Goal: Task Accomplishment & Management: Complete application form

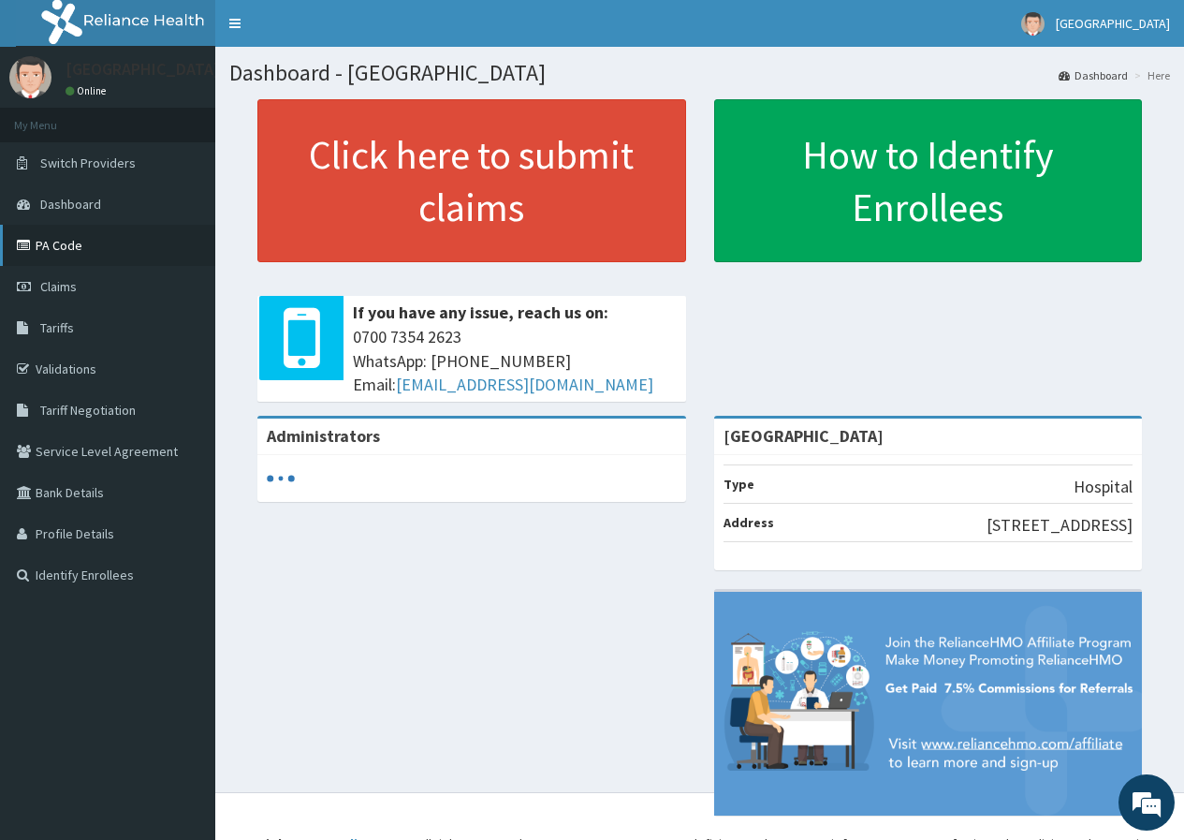
click at [76, 248] on link "PA Code" at bounding box center [107, 245] width 215 height 41
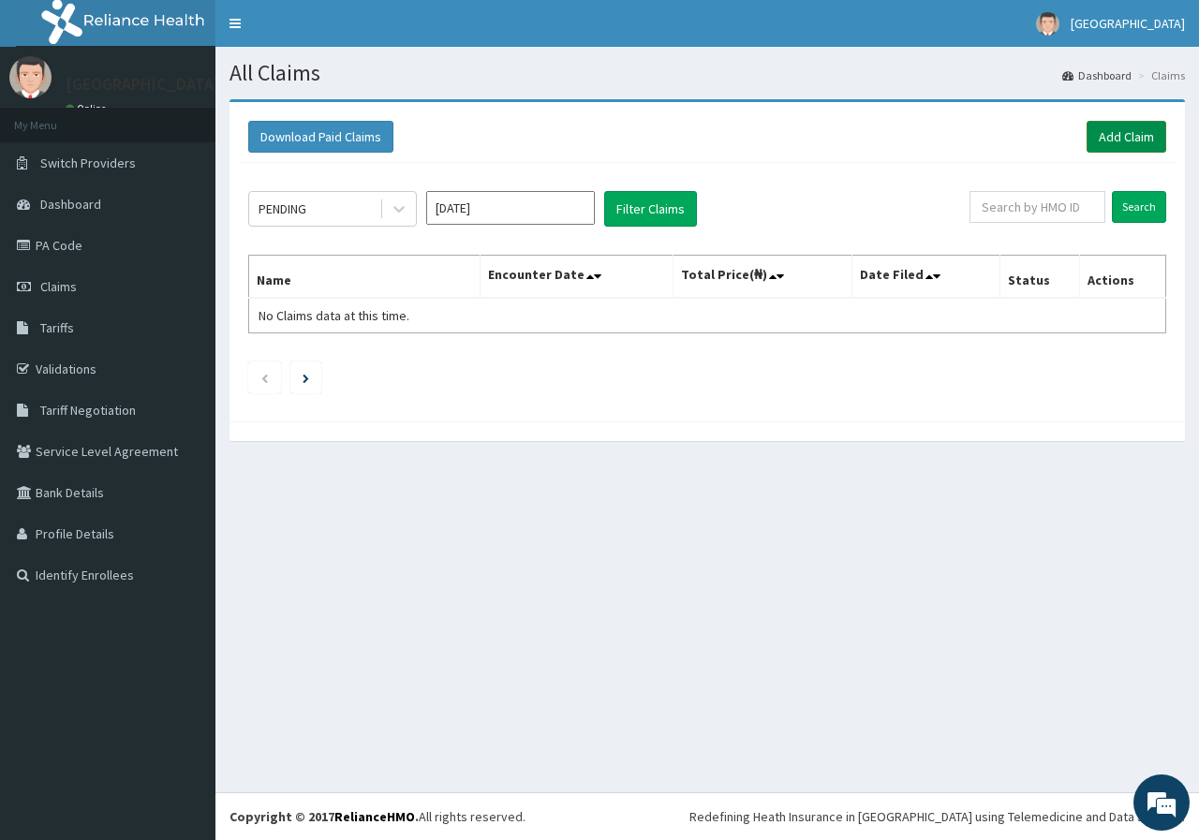
click at [1120, 140] on link "Add Claim" at bounding box center [1126, 137] width 80 height 32
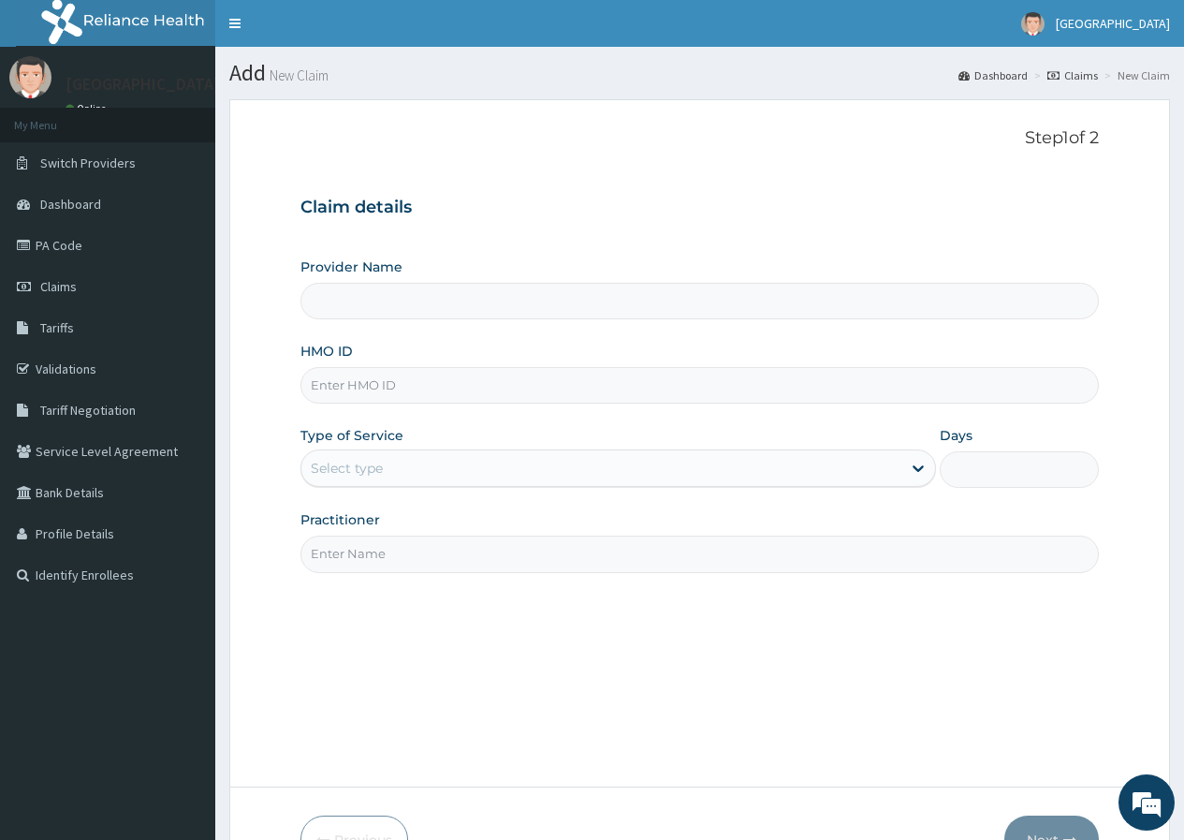
click at [565, 307] on input "Provider Name" at bounding box center [700, 301] width 799 height 37
type input "[GEOGRAPHIC_DATA]"
click at [476, 384] on input "HMO ID" at bounding box center [700, 385] width 799 height 37
paste input "LEP/10137/B"
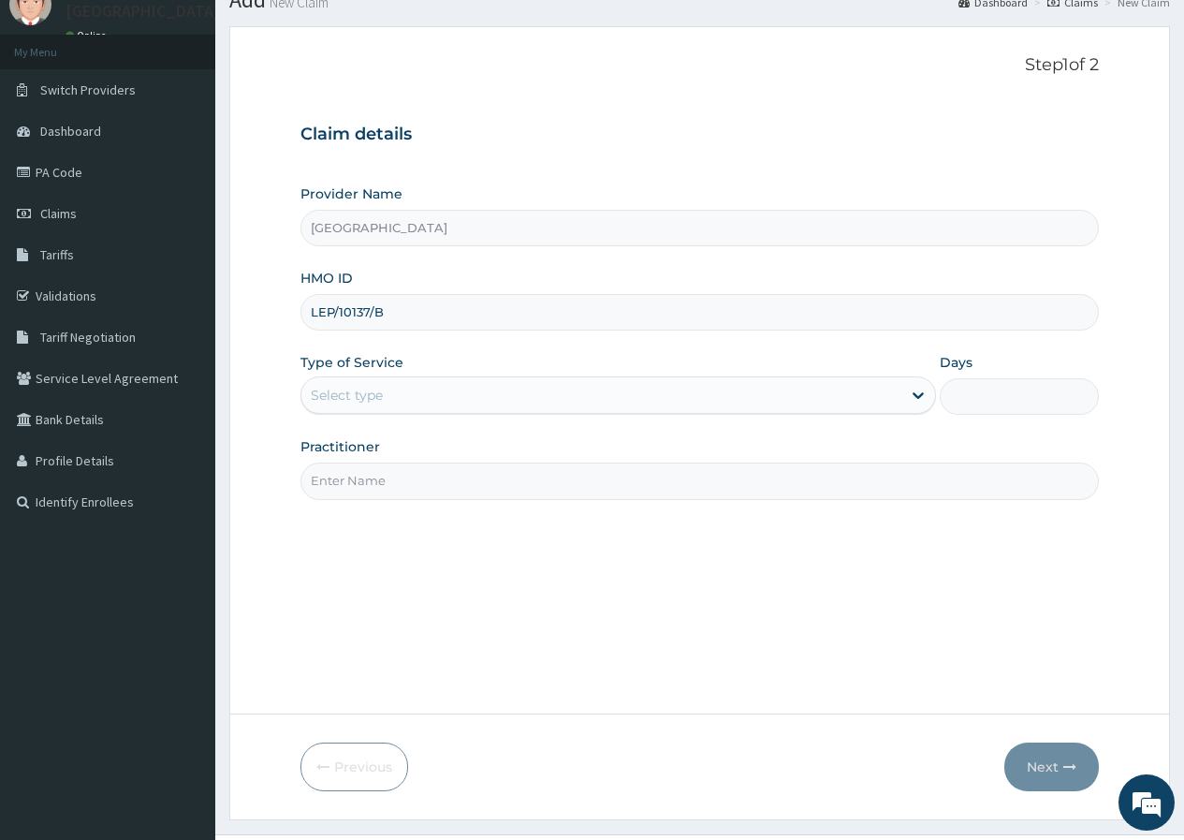
scroll to position [115, 0]
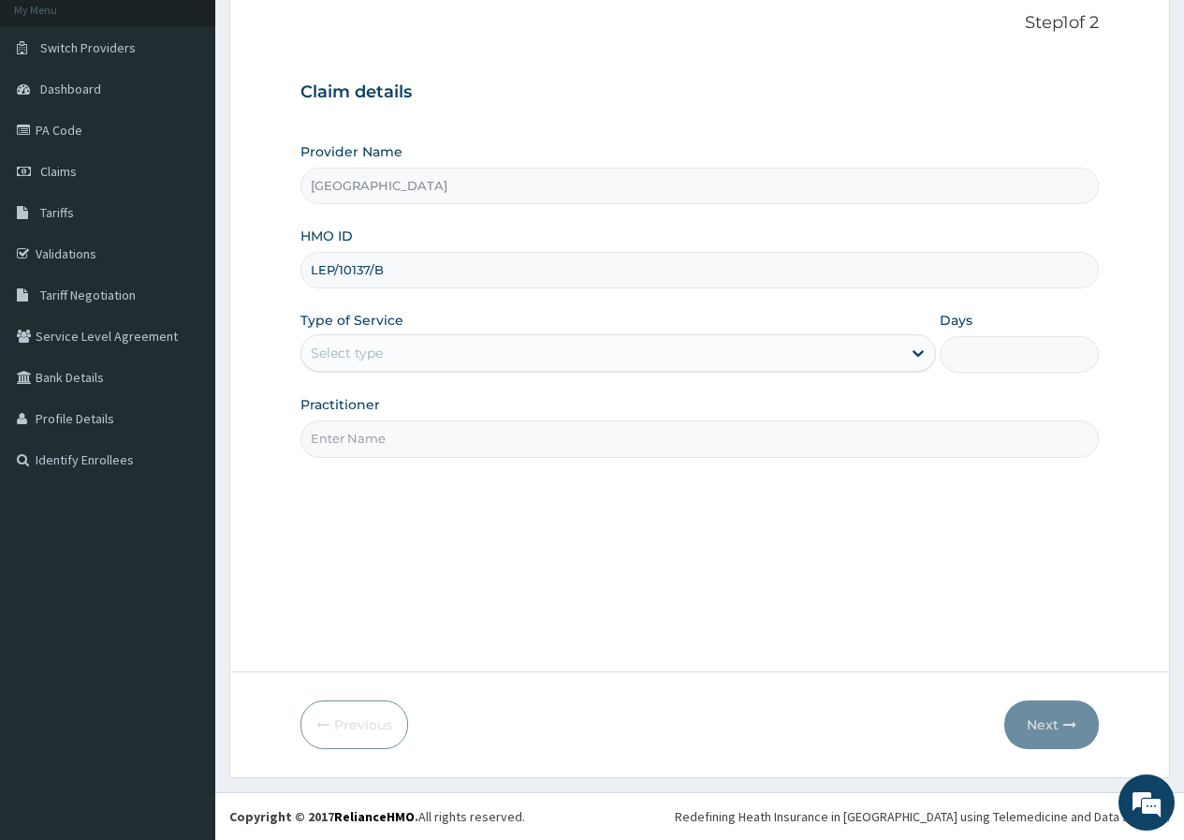
type input "LEP/10137/B"
click at [455, 311] on div "Type of Service Select type" at bounding box center [619, 342] width 636 height 62
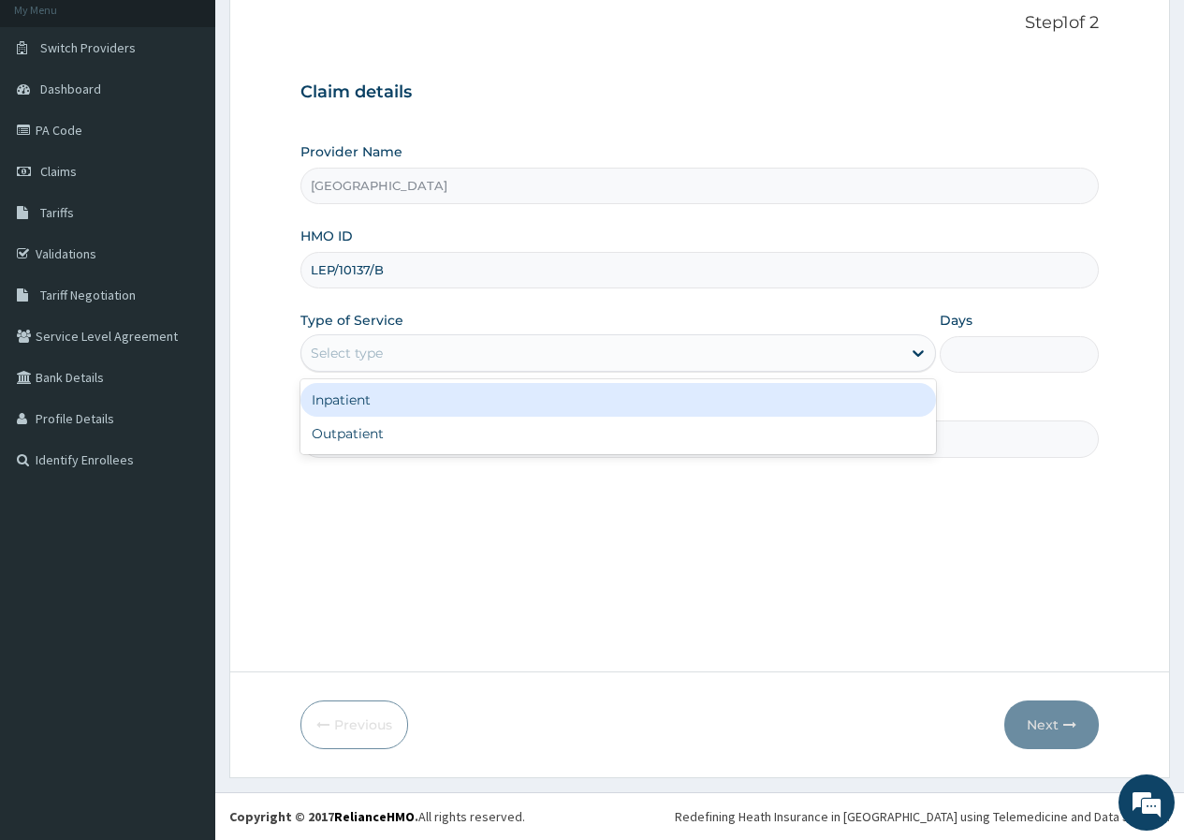
click at [460, 347] on div "Select type" at bounding box center [602, 353] width 600 height 30
click at [461, 406] on div "Inpatient" at bounding box center [619, 400] width 636 height 34
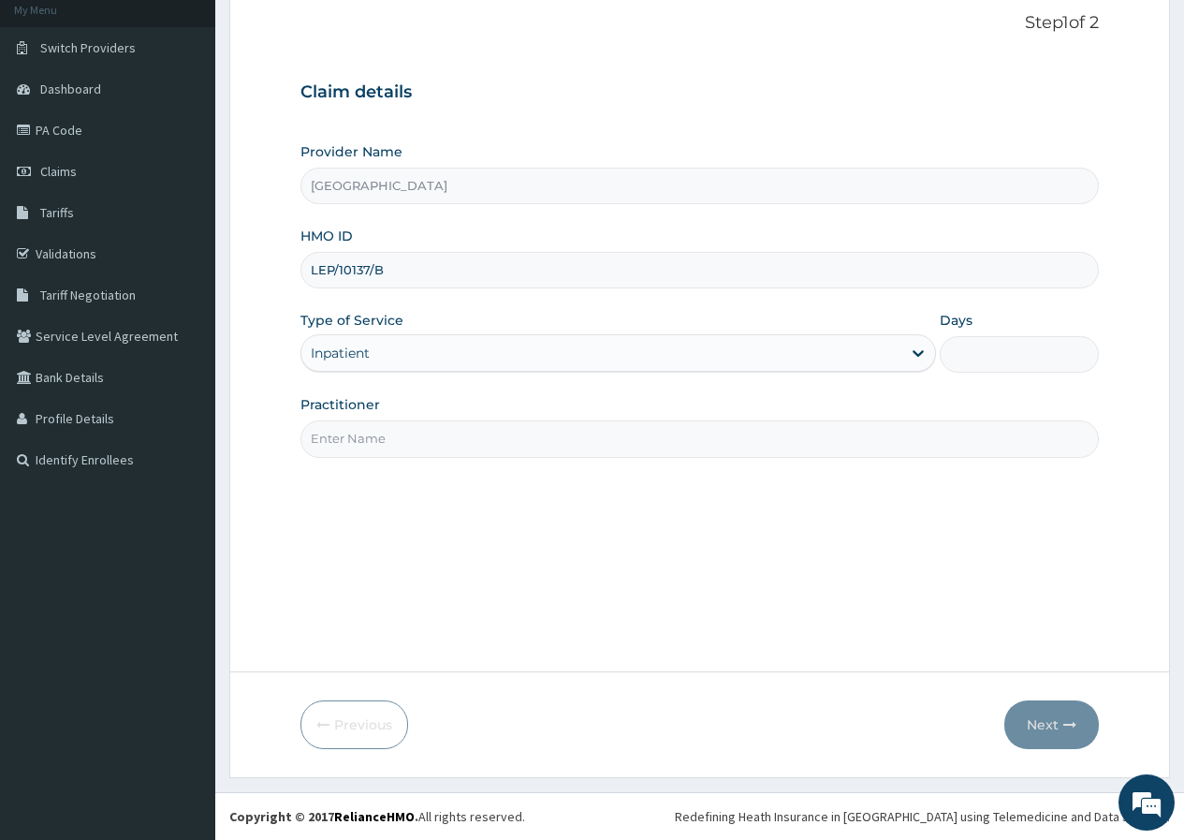
click at [944, 439] on input "Practitioner" at bounding box center [700, 438] width 799 height 37
type input "DR EZEH"
click at [790, 537] on div "Step 1 of 2 Claim details Provider Name Chygorcole Hospital HMO ID LEP/10137/B …" at bounding box center [700, 328] width 799 height 630
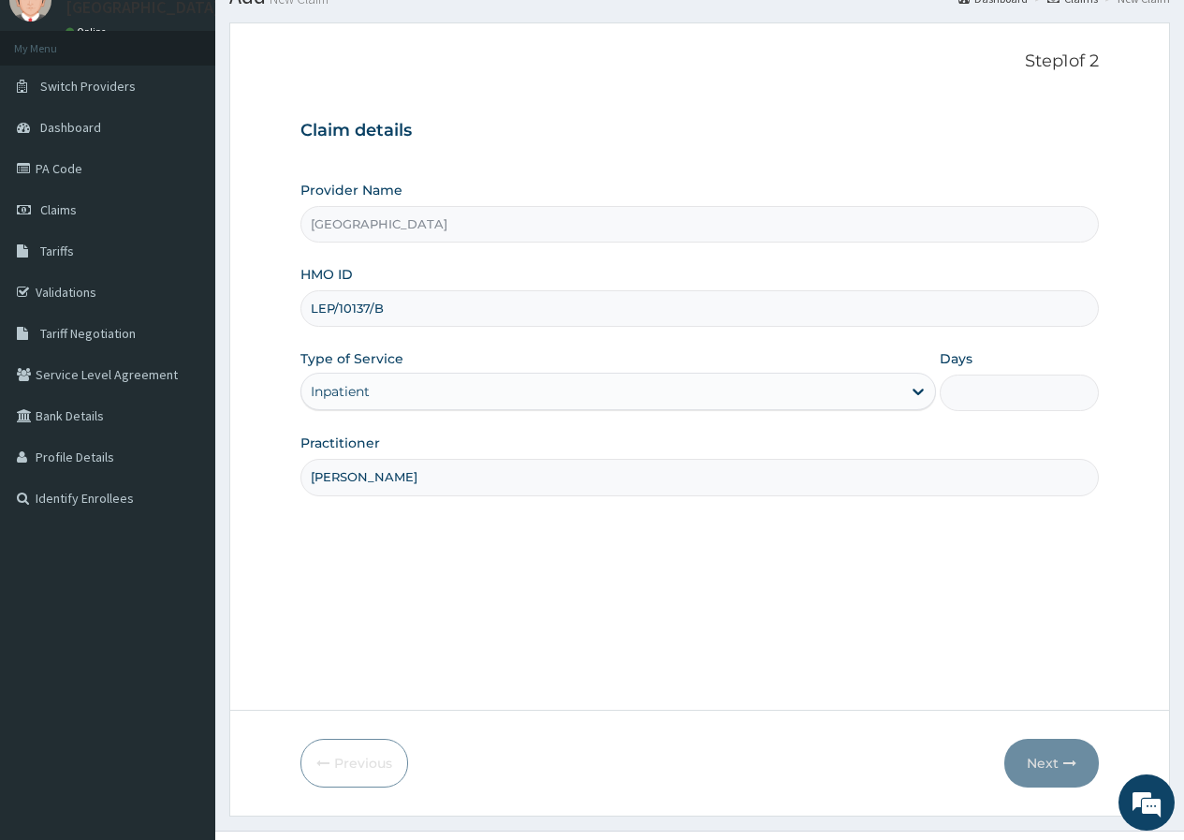
scroll to position [115, 0]
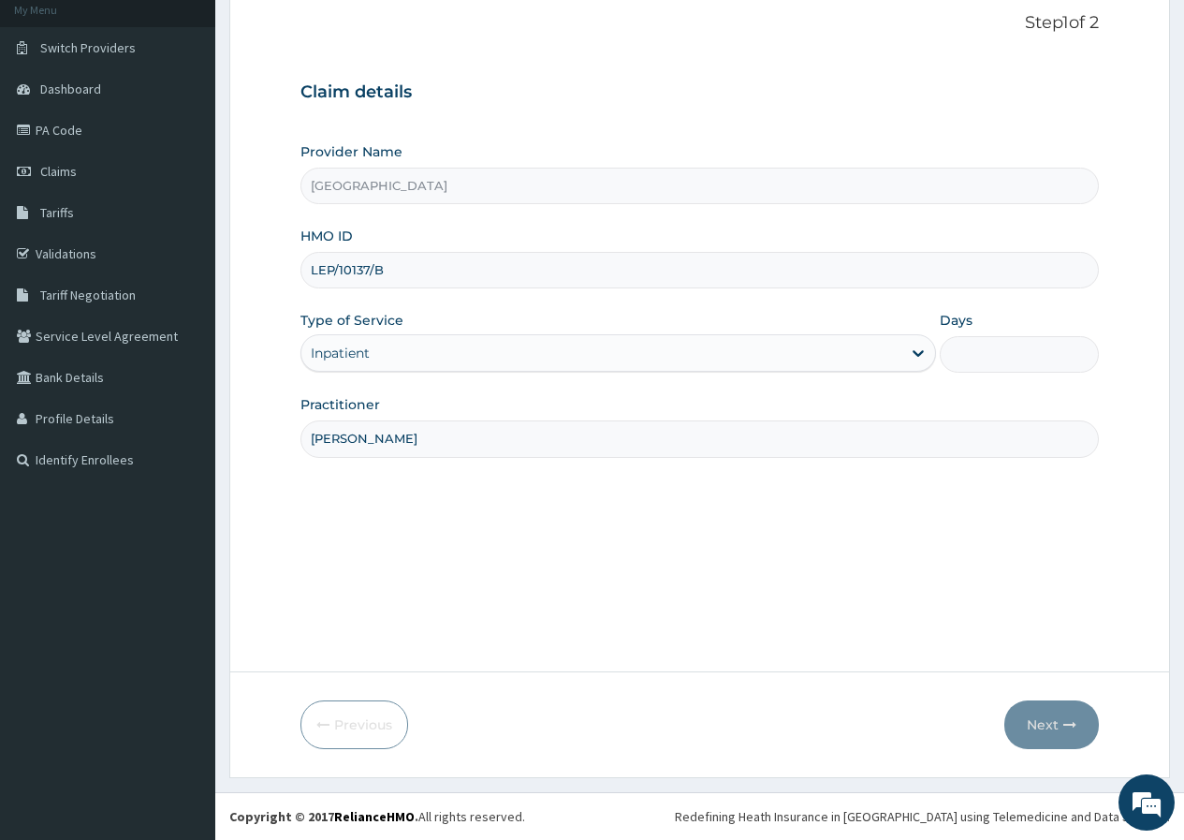
click at [532, 444] on input "DR EZEH" at bounding box center [700, 438] width 799 height 37
click at [501, 398] on div "Practitioner DR EZEH" at bounding box center [700, 426] width 799 height 62
click at [548, 488] on div "Step 1 of 2 Claim details Provider Name Chygorcole Hospital HMO ID LEP/10137/B …" at bounding box center [700, 328] width 799 height 630
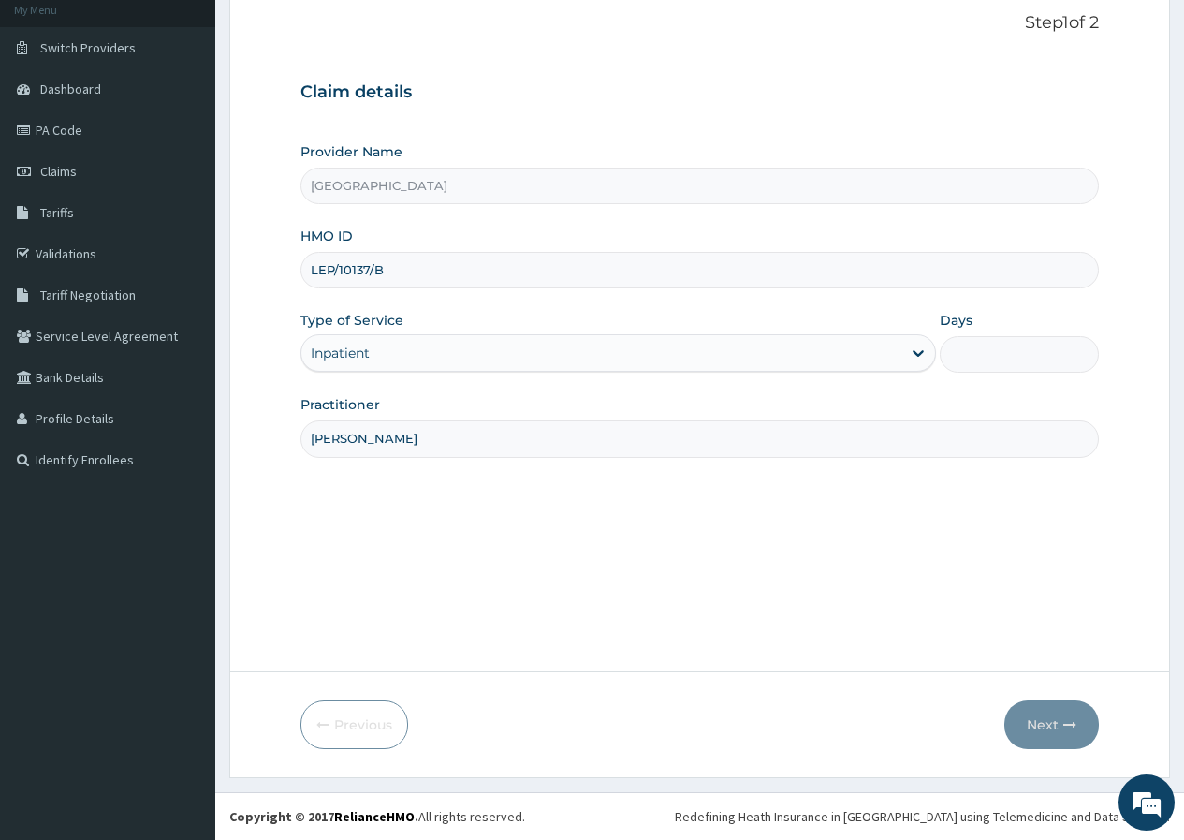
click at [1048, 353] on input "Days" at bounding box center [1019, 354] width 159 height 37
click at [1029, 362] on input "Days" at bounding box center [1019, 354] width 159 height 37
type input "5"
click at [1052, 735] on button "Next" at bounding box center [1052, 724] width 95 height 49
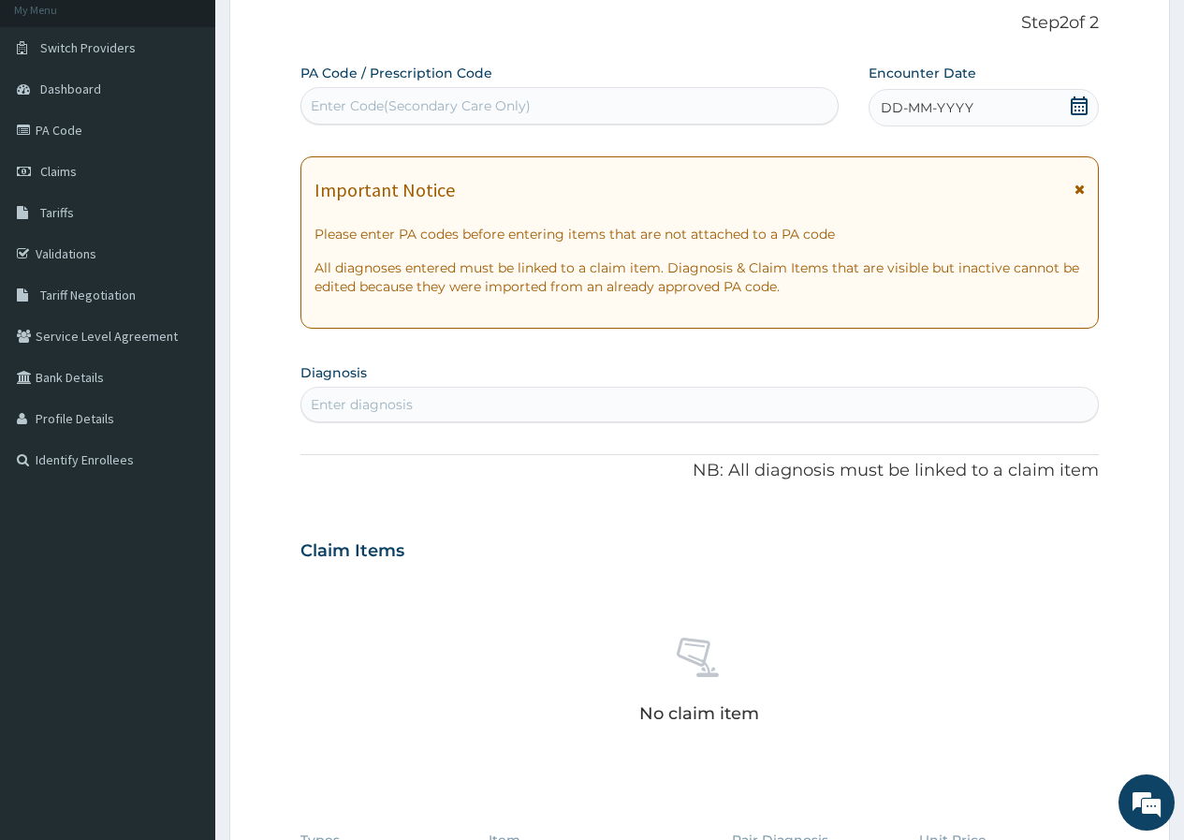
click at [459, 105] on div "Enter Code(Secondary Care Only)" at bounding box center [421, 105] width 220 height 19
paste input "PA/223AD6"
type input "PA/223AD6"
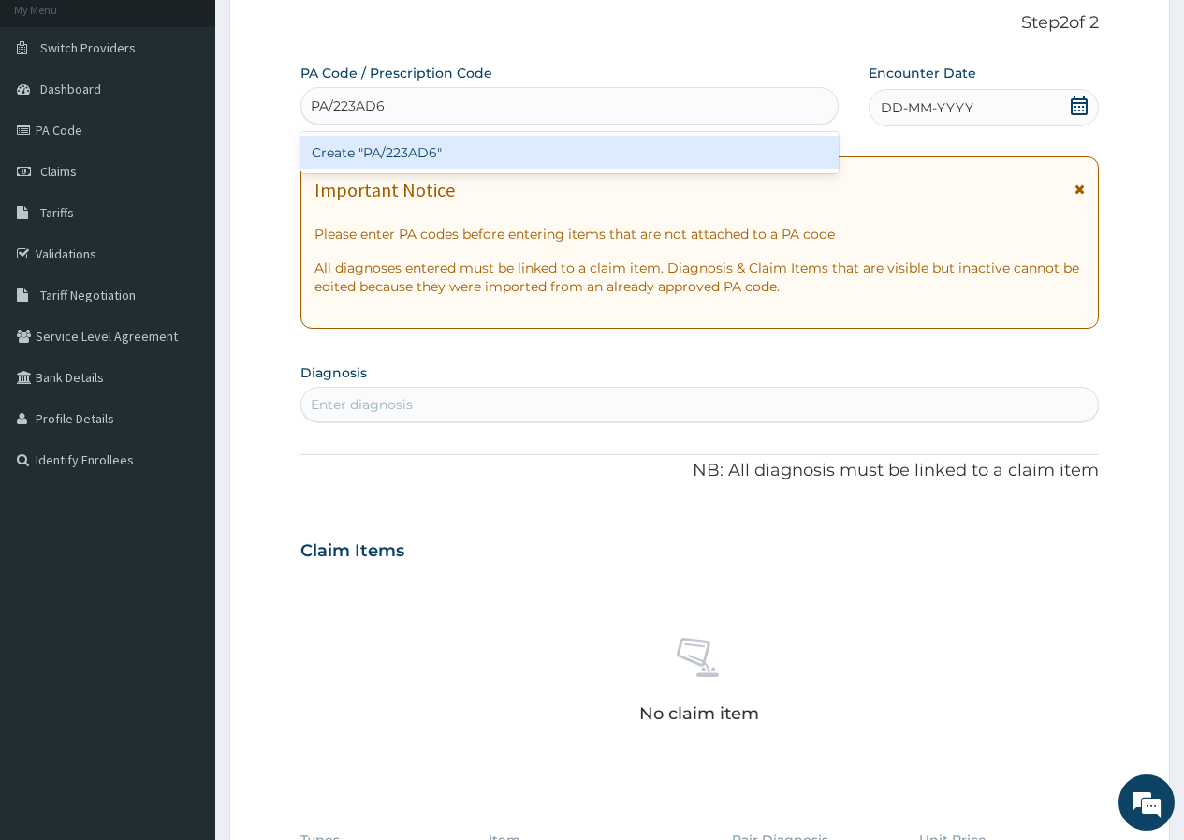
click at [614, 157] on div "Create "PA/223AD6"" at bounding box center [569, 153] width 537 height 34
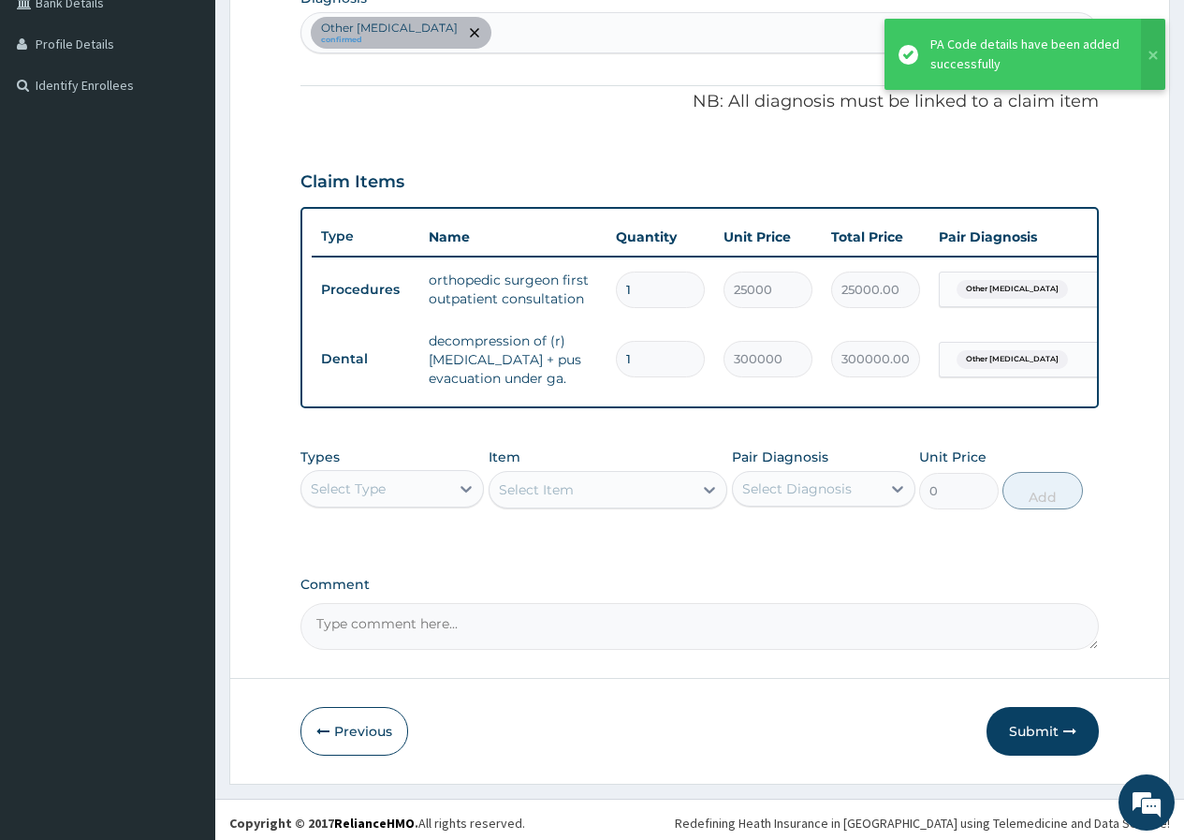
scroll to position [510, 0]
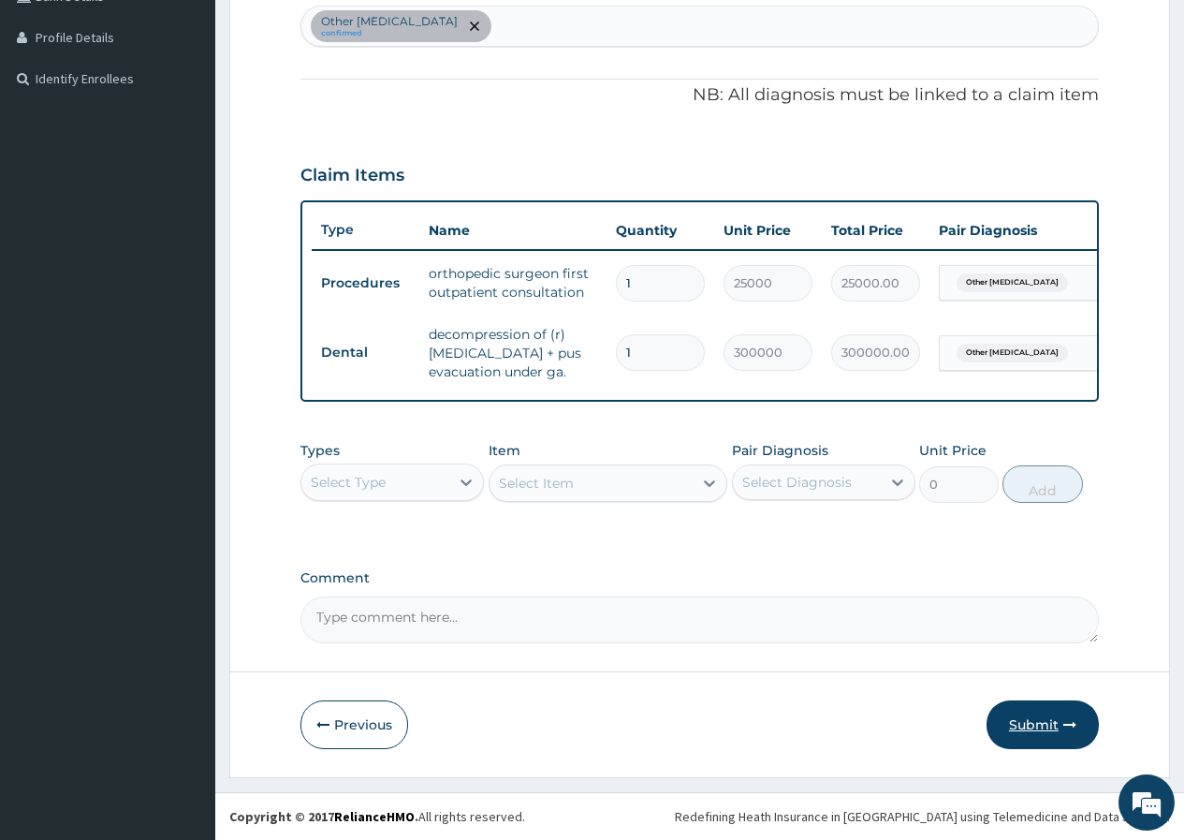
click at [1069, 712] on button "Submit" at bounding box center [1043, 724] width 112 height 49
click at [1069, 712] on div "Step 2 of 2 PA Code / Prescription Code PA/223AD6 Encounter Date 13-10-2025 Imp…" at bounding box center [699, 190] width 941 height 1174
